Goal: Task Accomplishment & Management: Manage account settings

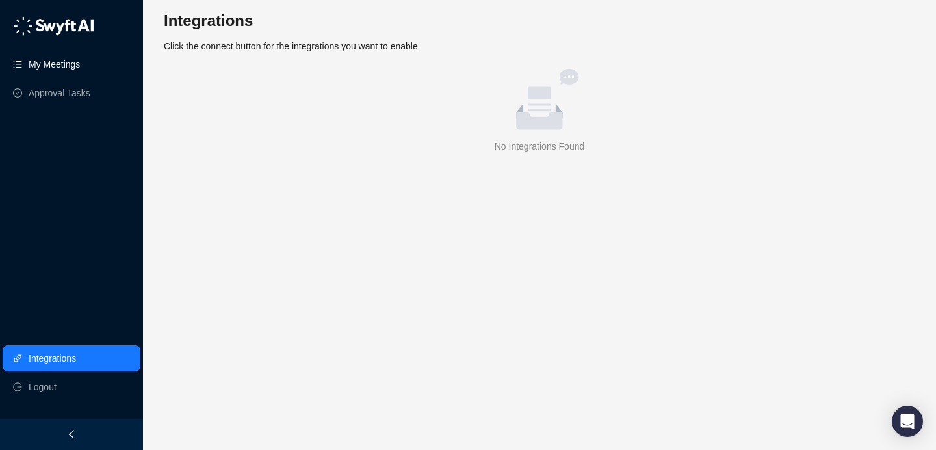
click at [52, 62] on link "My Meetings" at bounding box center [54, 64] width 51 height 26
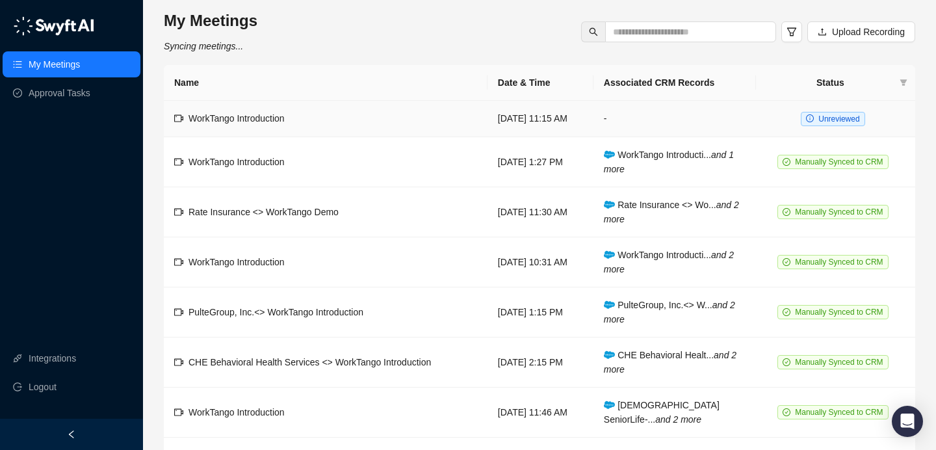
click at [391, 129] on td "WorkTango Introduction" at bounding box center [326, 119] width 324 height 36
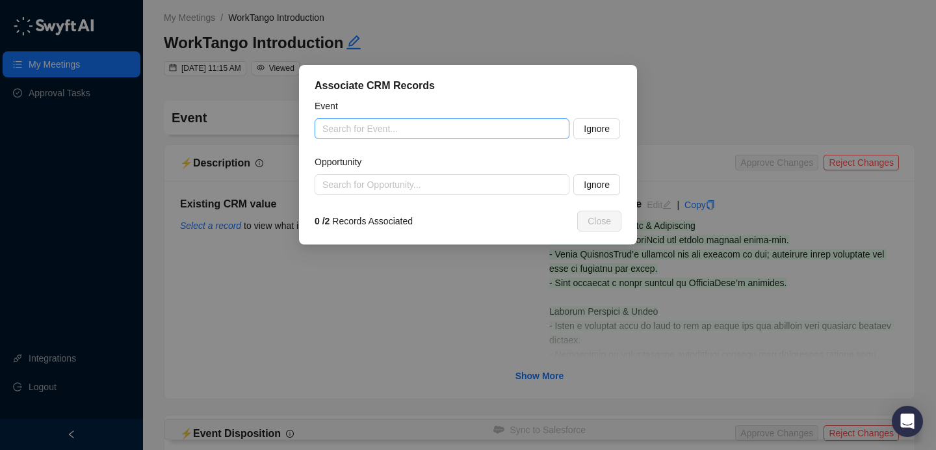
click at [429, 126] on input "search" at bounding box center [437, 129] width 231 height 20
click at [409, 137] on input "search" at bounding box center [437, 129] width 231 height 20
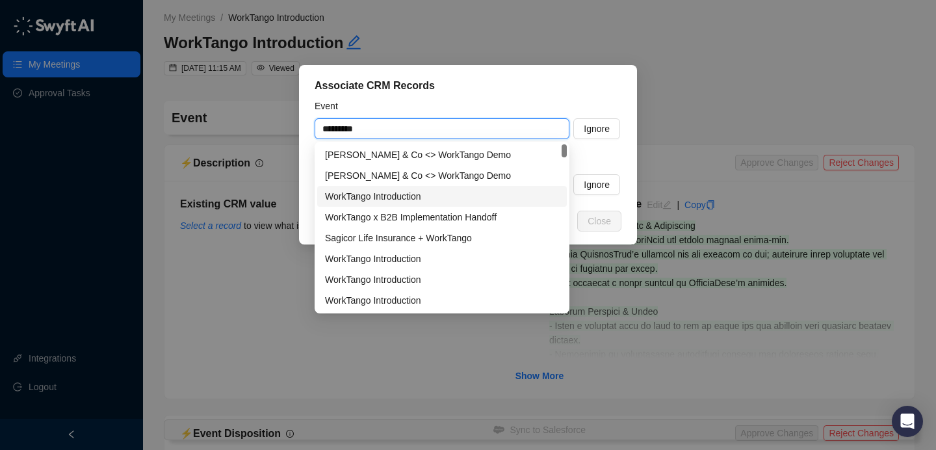
click at [457, 201] on div "WorkTango Introduction" at bounding box center [442, 196] width 234 height 14
type input "**********"
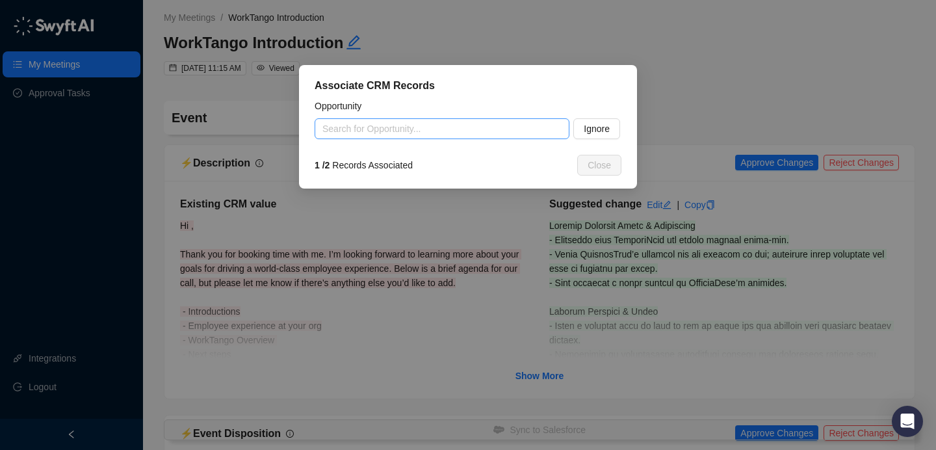
click at [449, 135] on input "search" at bounding box center [437, 129] width 231 height 20
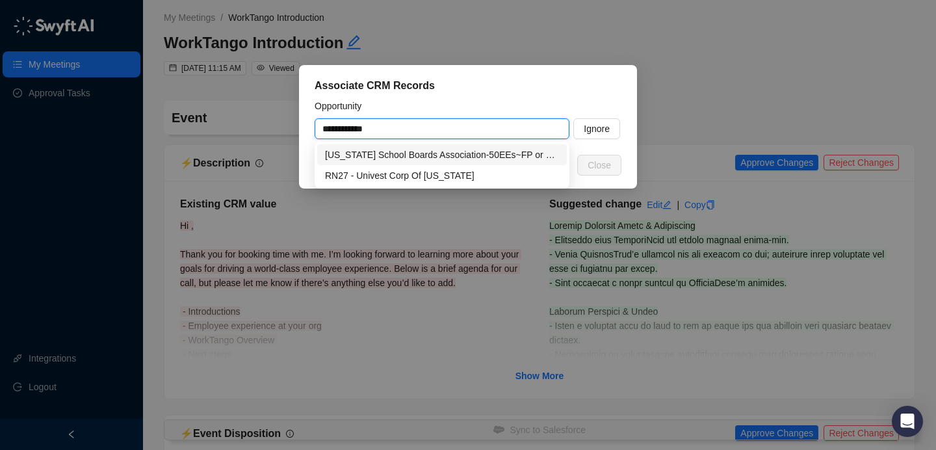
click at [475, 155] on div "[US_STATE] School Boards Association-50EEs~FP or S&I" at bounding box center [442, 155] width 234 height 14
type input "**********"
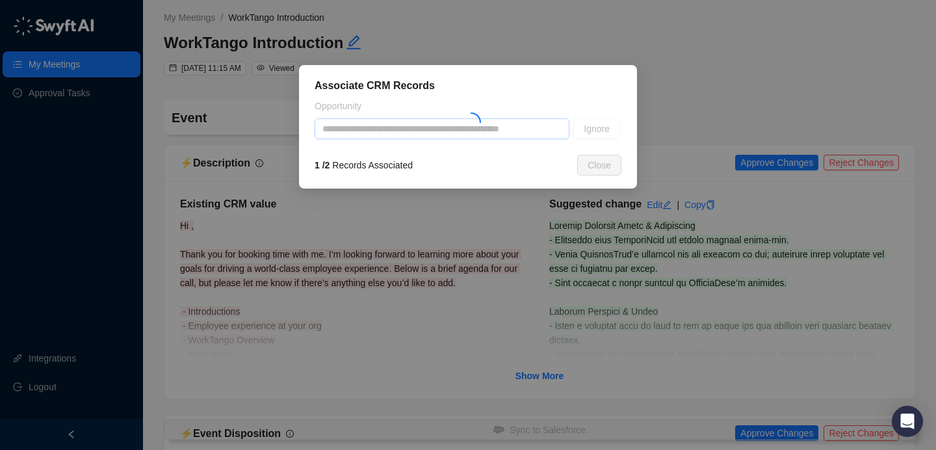
type textarea "**********"
type input "**********"
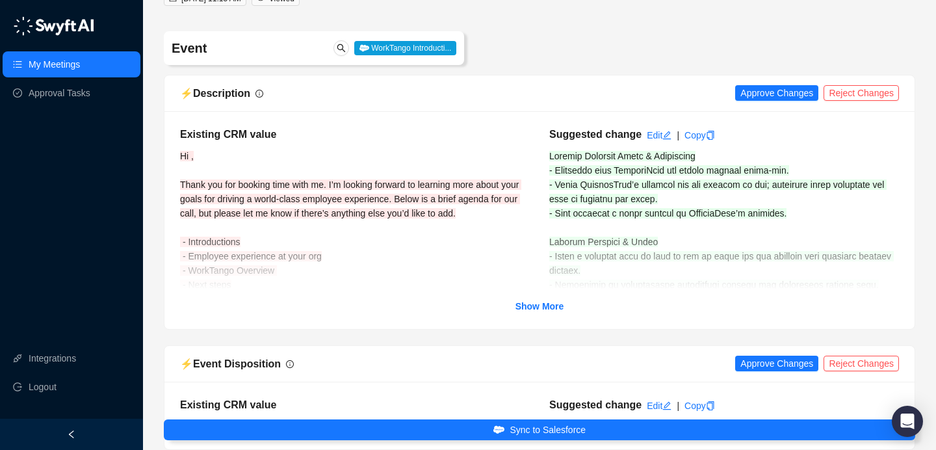
scroll to position [96, 0]
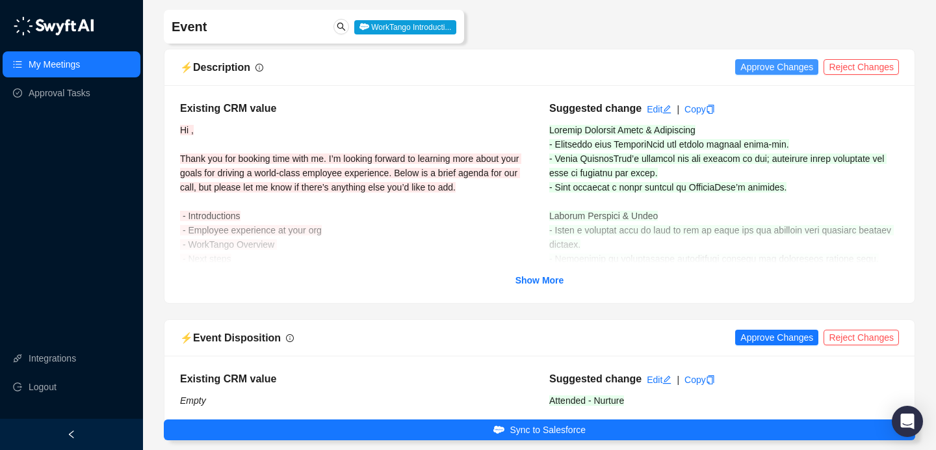
click at [761, 66] on span "Approve Changes" at bounding box center [777, 67] width 73 height 14
click at [545, 278] on div "Existing CRM value Hi , Thank you for booking time with me. I’m looking forward…" at bounding box center [539, 194] width 719 height 187
drag, startPoint x: 545, startPoint y: 279, endPoint x: 557, endPoint y: 277, distance: 11.2
click at [545, 279] on strong "Show More" at bounding box center [540, 280] width 49 height 10
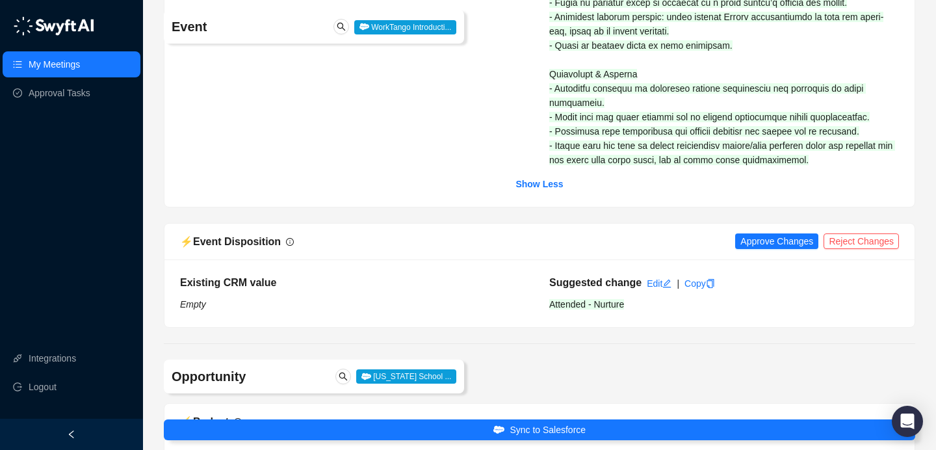
scroll to position [744, 0]
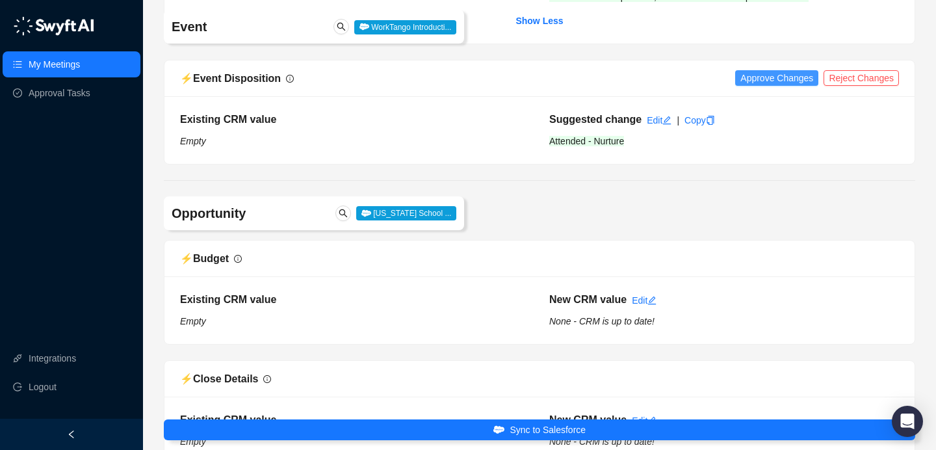
click at [775, 71] on span "Approve Changes" at bounding box center [777, 78] width 73 height 14
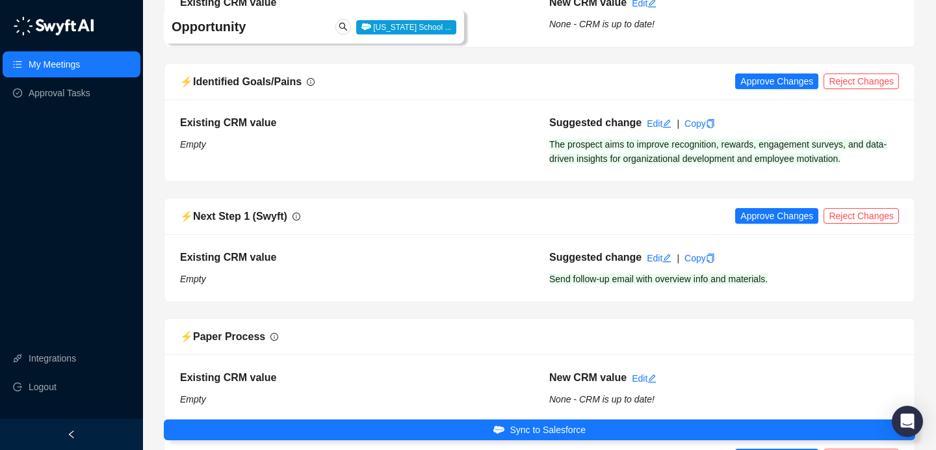
scroll to position [1889, 0]
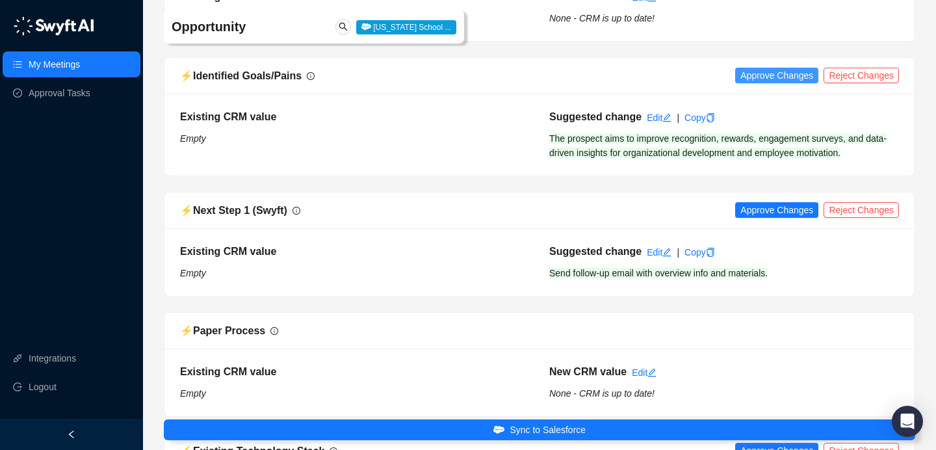
click at [779, 68] on span "Approve Changes" at bounding box center [777, 75] width 73 height 14
click at [782, 192] on div "⚡️ Next Step 1 (Swyft) Approve Changes Reject Changes" at bounding box center [539, 210] width 750 height 36
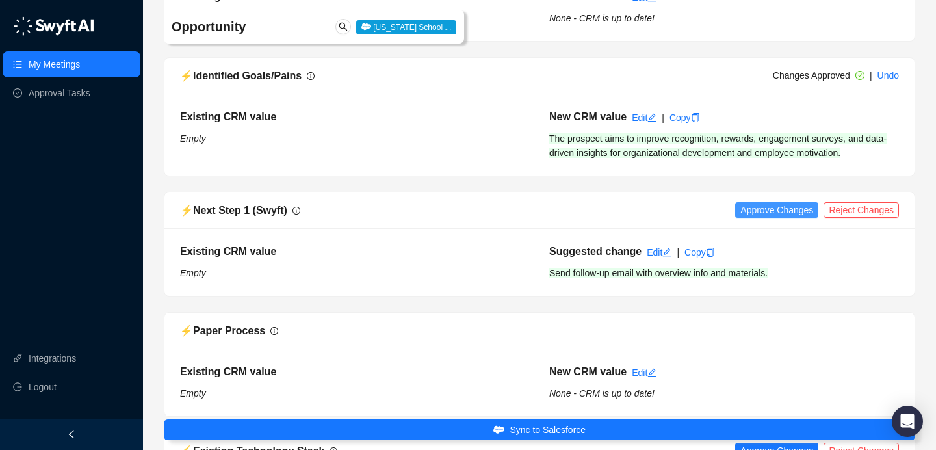
click at [775, 203] on span "Approve Changes" at bounding box center [777, 210] width 73 height 14
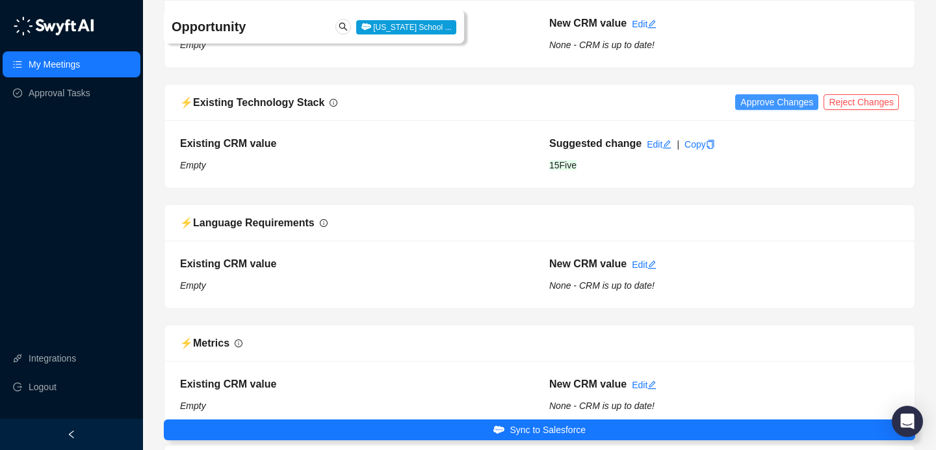
click at [765, 95] on span "Approve Changes" at bounding box center [777, 102] width 73 height 14
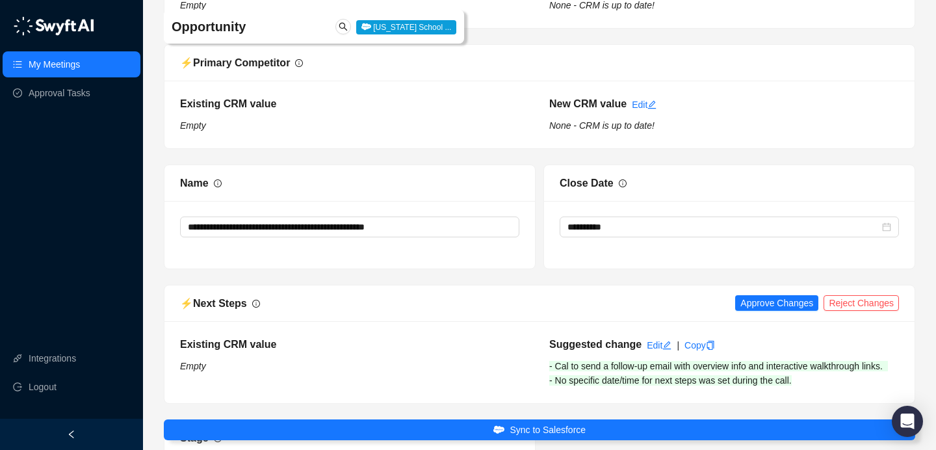
scroll to position [2870, 0]
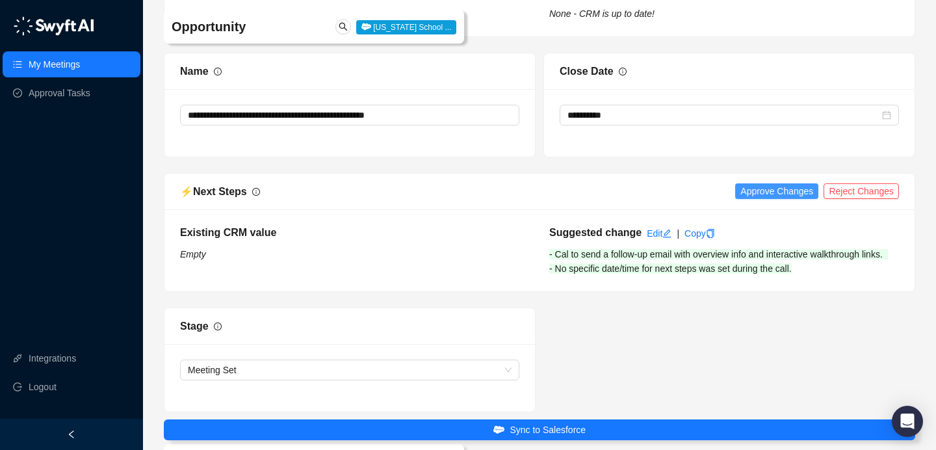
click at [777, 184] on span "Approve Changes" at bounding box center [777, 191] width 73 height 14
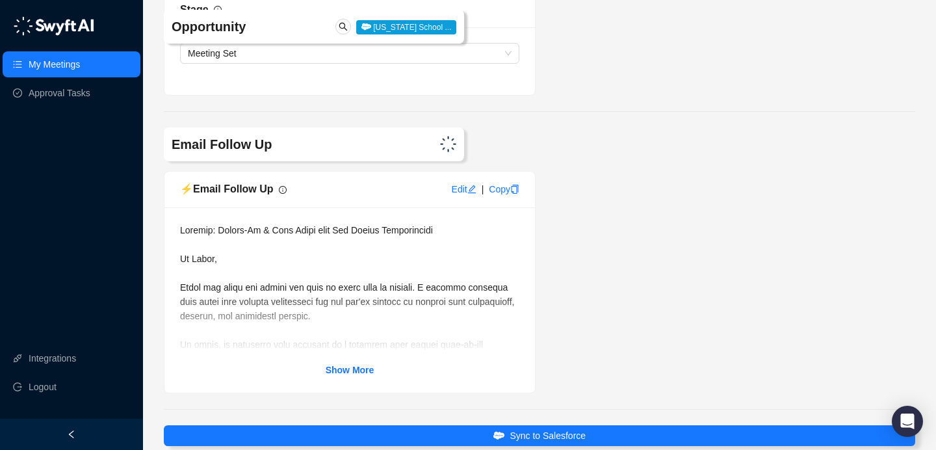
scroll to position [3241, 0]
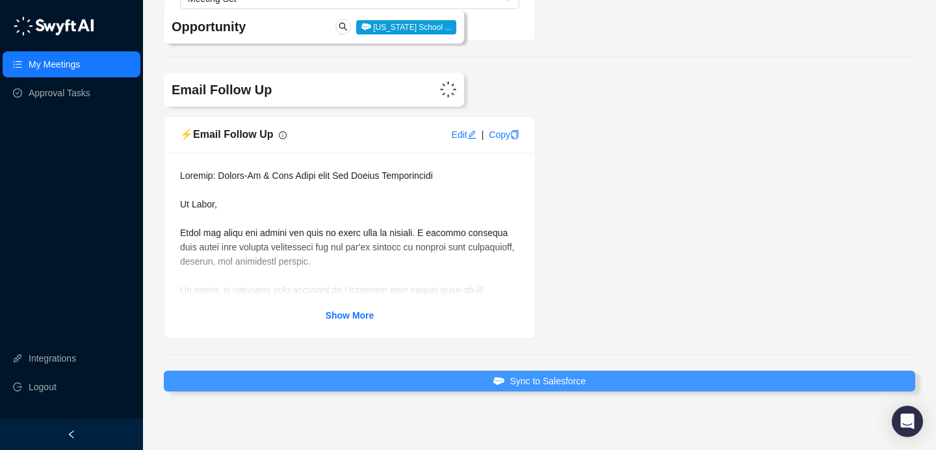
click at [520, 374] on span "Sync to Salesforce" at bounding box center [548, 381] width 76 height 14
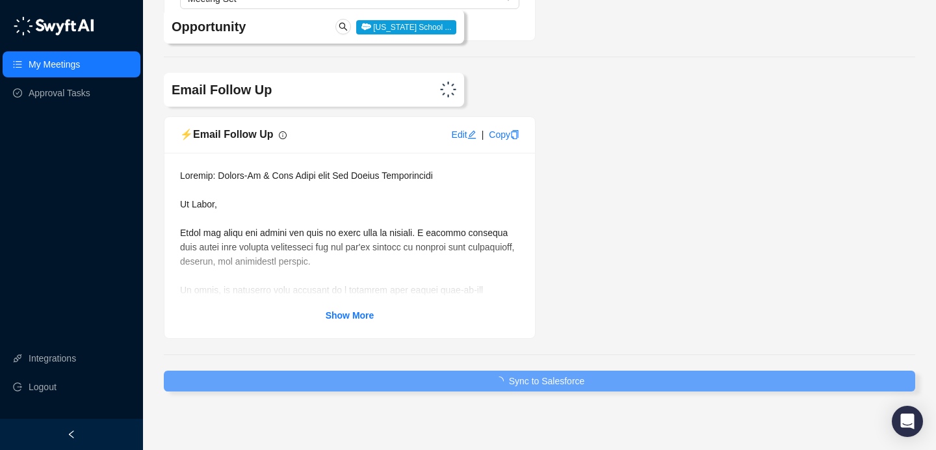
click at [360, 310] on strong "Show More" at bounding box center [350, 315] width 49 height 10
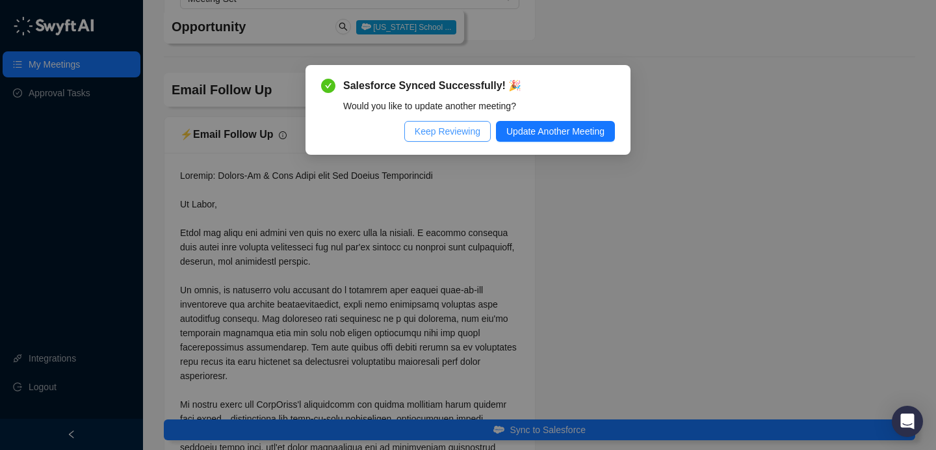
scroll to position [3212, 0]
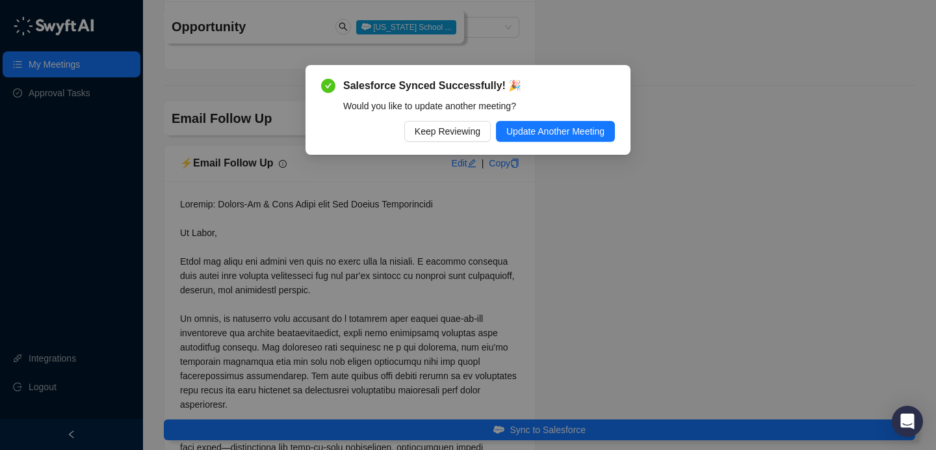
click at [430, 127] on span "Keep Reviewing" at bounding box center [448, 131] width 66 height 14
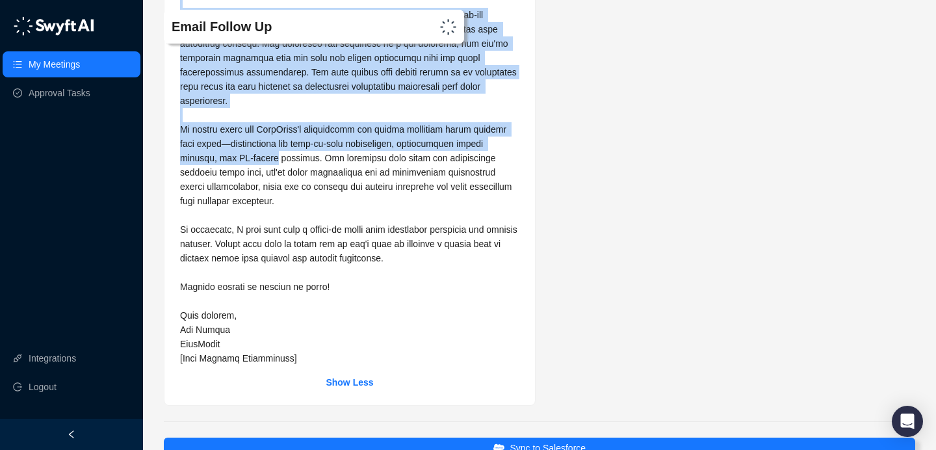
scroll to position [3528, 0]
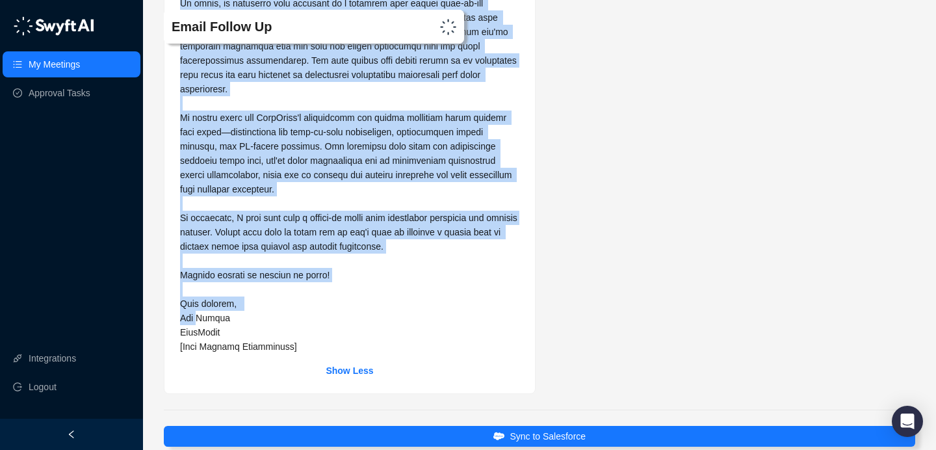
drag, startPoint x: 184, startPoint y: 115, endPoint x: 195, endPoint y: 299, distance: 184.3
click at [195, 301] on span at bounding box center [350, 118] width 340 height 468
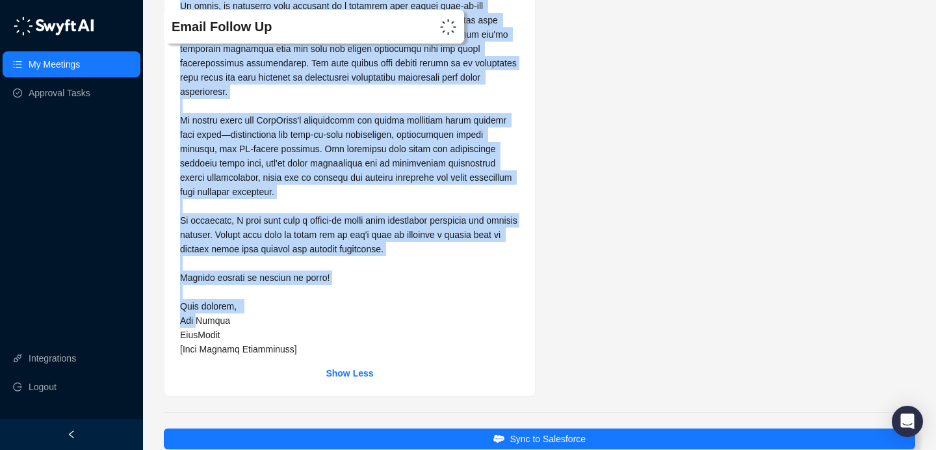
copy span "l Ipsum, Dolor sit ametc adi elitse doe temp in utlab etdo ma aliquae. A minimv…"
click at [481, 133] on span at bounding box center [350, 120] width 340 height 468
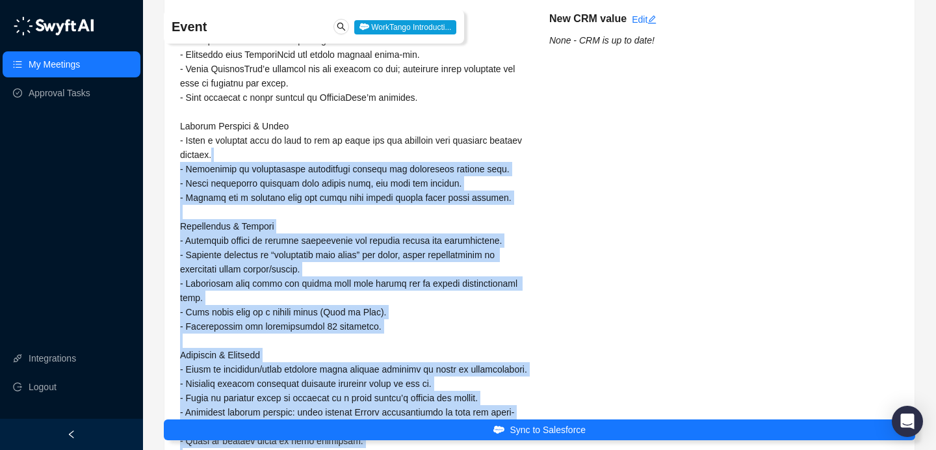
scroll to position [132, 0]
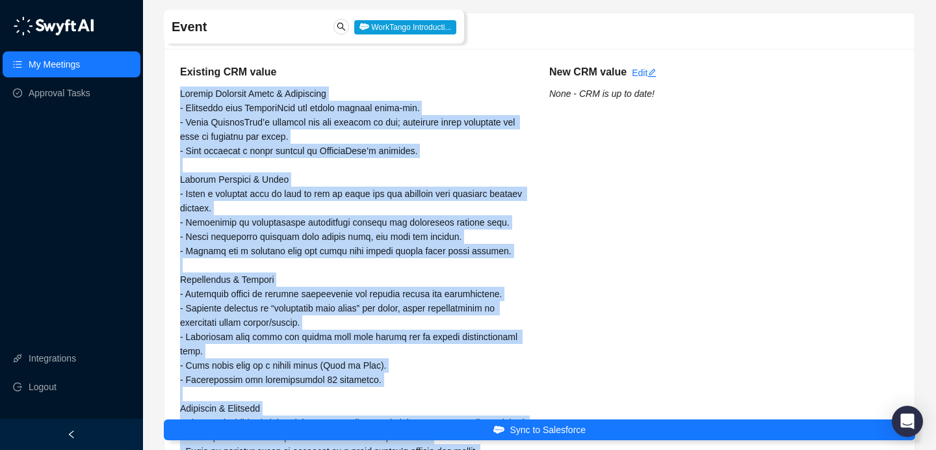
drag, startPoint x: 454, startPoint y: 363, endPoint x: 189, endPoint y: 94, distance: 378.4
click at [177, 97] on div "Existing CRM value New CRM value Edit None - CRM is up to date! Show Less" at bounding box center [539, 352] width 750 height 607
copy span "Loremip Dolorsit Ametc & Adipiscing - Elitseddo eius TemporiNcid utl etdolo mag…"
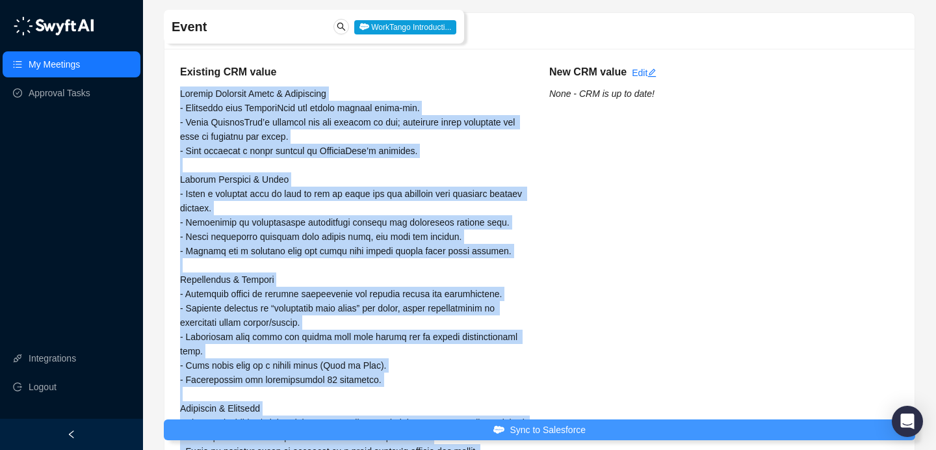
click at [501, 432] on icon "submit" at bounding box center [499, 429] width 12 height 9
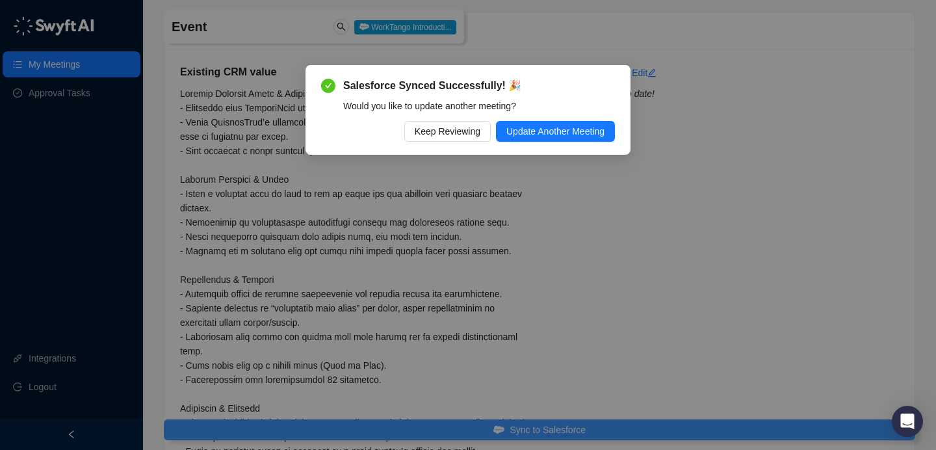
click at [458, 124] on span "Keep Reviewing" at bounding box center [448, 131] width 66 height 14
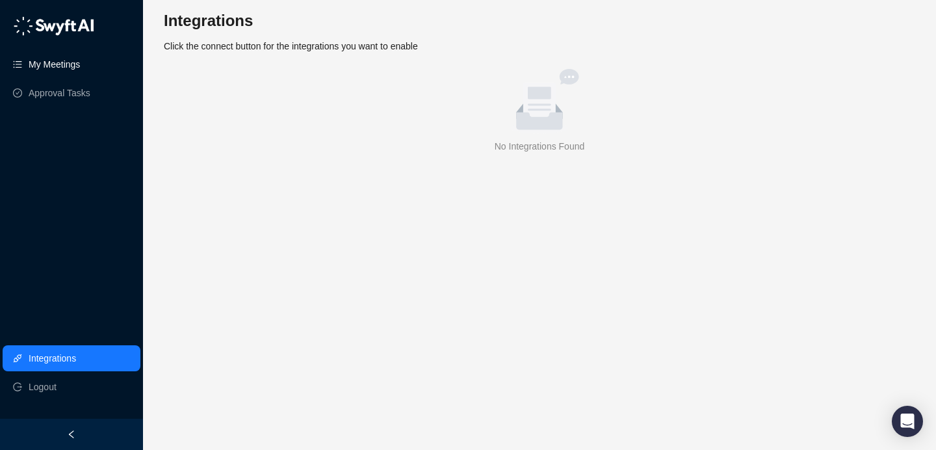
click at [68, 61] on link "My Meetings" at bounding box center [54, 64] width 51 height 26
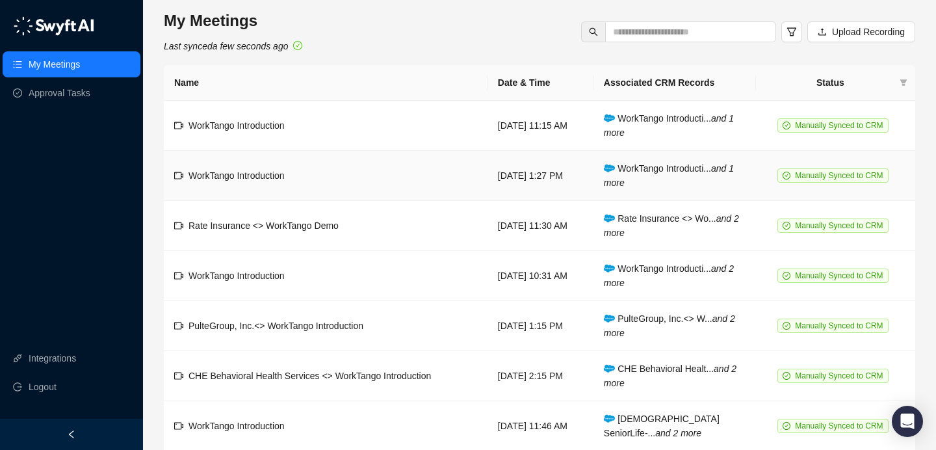
scroll to position [3, 0]
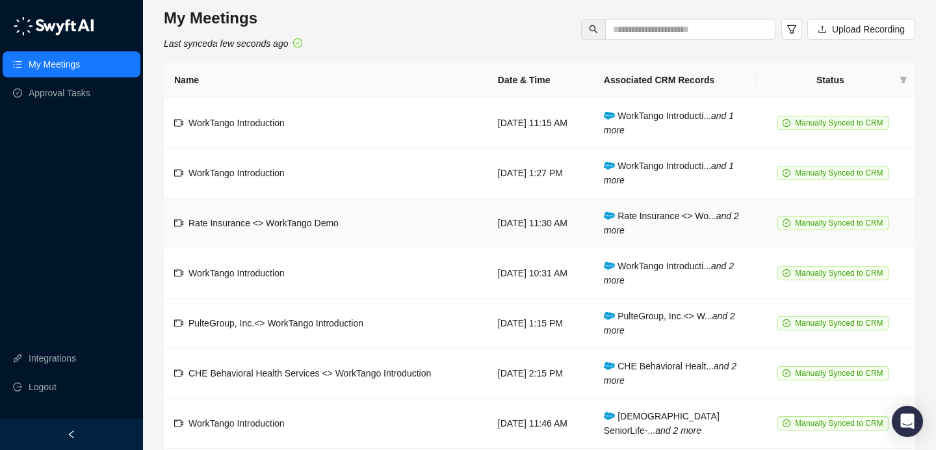
click at [409, 218] on td "Rate Insurance <> WorkTango Demo" at bounding box center [326, 223] width 324 height 50
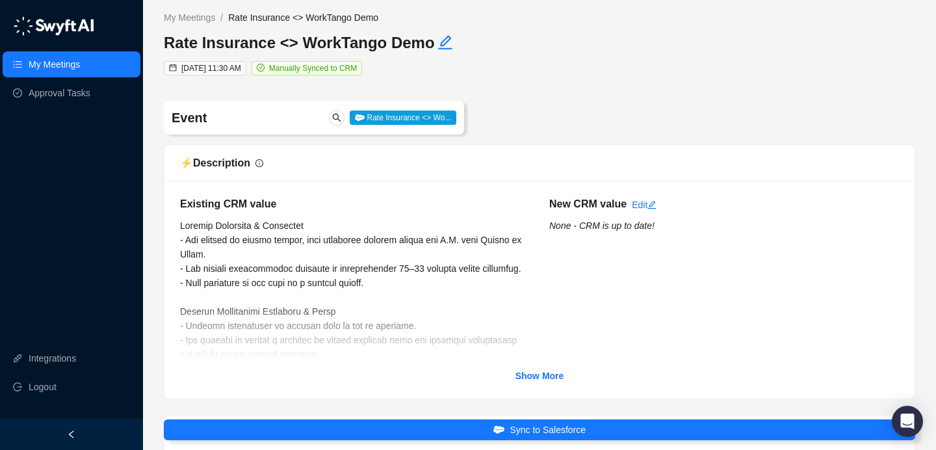
scroll to position [3, 0]
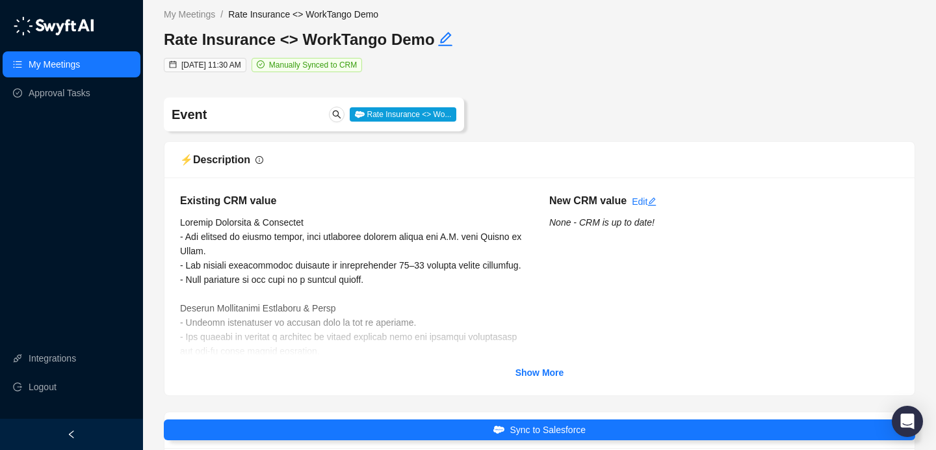
click at [511, 369] on div "Show More" at bounding box center [539, 372] width 719 height 14
click at [566, 380] on div "Existing CRM value New CRM value Edit None - CRM is up to date! Show More" at bounding box center [539, 286] width 750 height 218
click at [547, 372] on strong "Show More" at bounding box center [540, 372] width 49 height 10
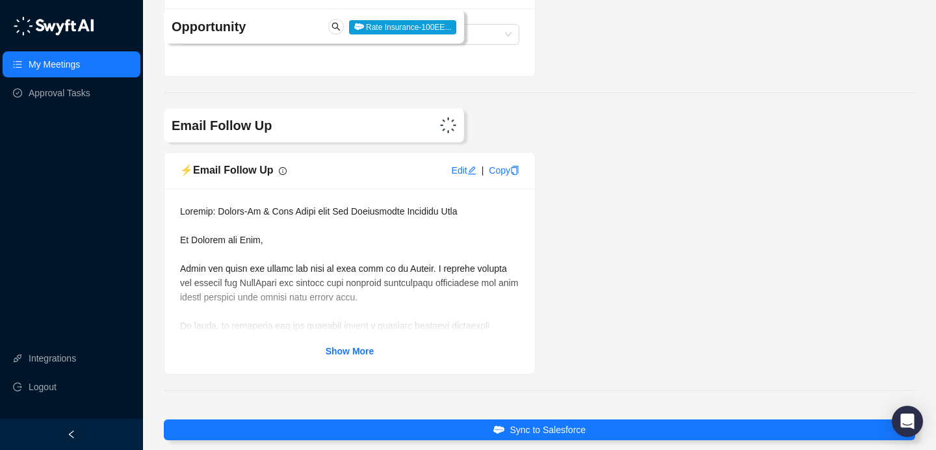
click at [327, 356] on strong "Show More" at bounding box center [350, 351] width 49 height 10
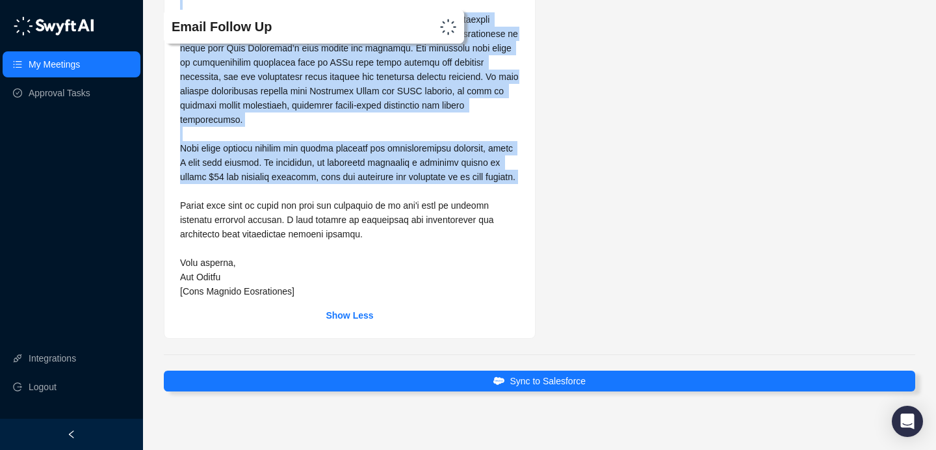
scroll to position [3883, 0]
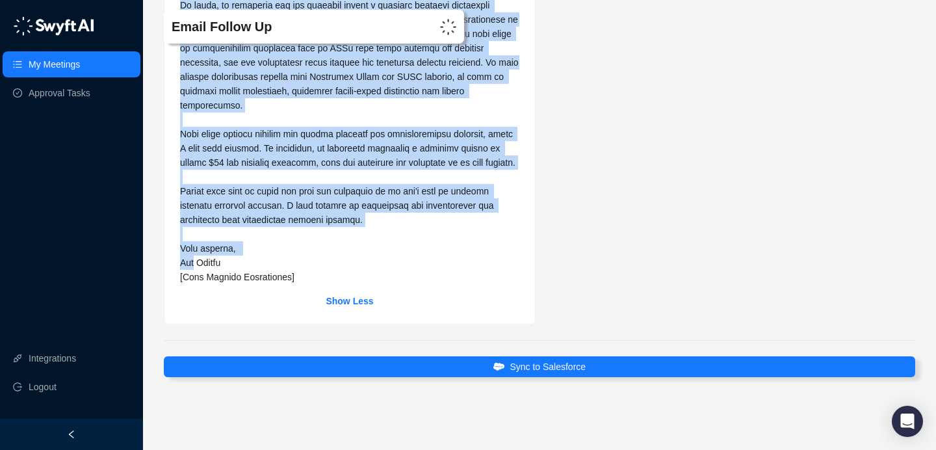
drag, startPoint x: 181, startPoint y: 100, endPoint x: 194, endPoint y: 263, distance: 163.7
click at [194, 263] on span at bounding box center [350, 84] width 341 height 397
copy span "Hi Dominic and Mike, Thank you again for taking the time to meet with me on Fri…"
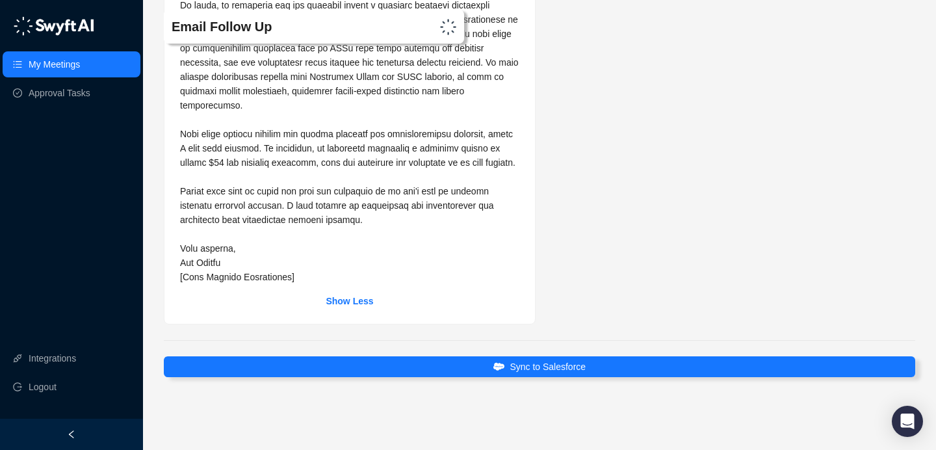
click at [554, 259] on div "⚡️ Email Follow Up Edit | Copy Show Less" at bounding box center [539, 78] width 759 height 493
